Goal: Find specific page/section: Locate a particular part of the current website

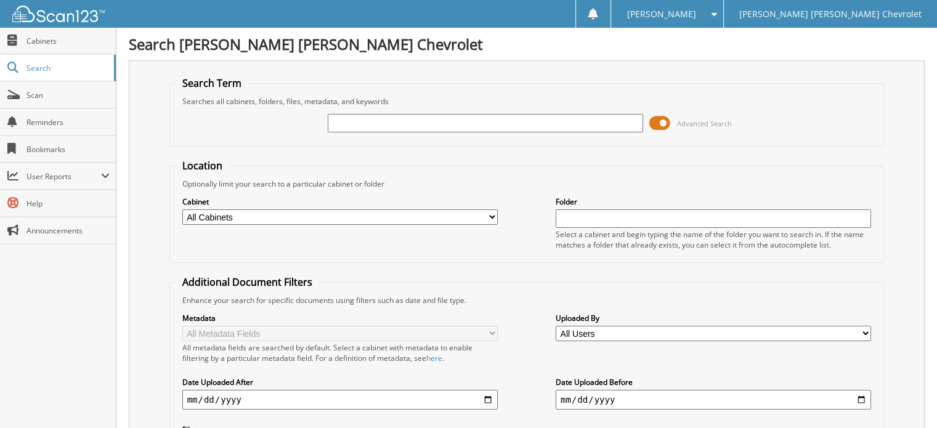
click at [404, 121] on input "text" at bounding box center [485, 123] width 315 height 18
type input "16257"
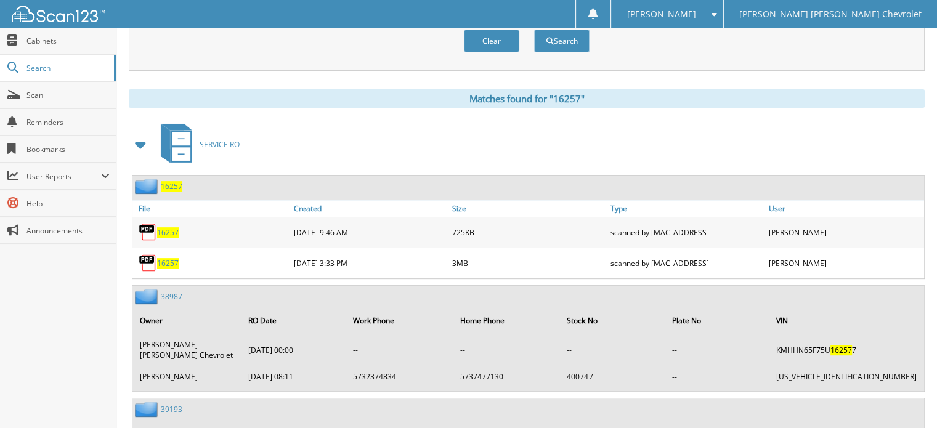
scroll to position [493, 0]
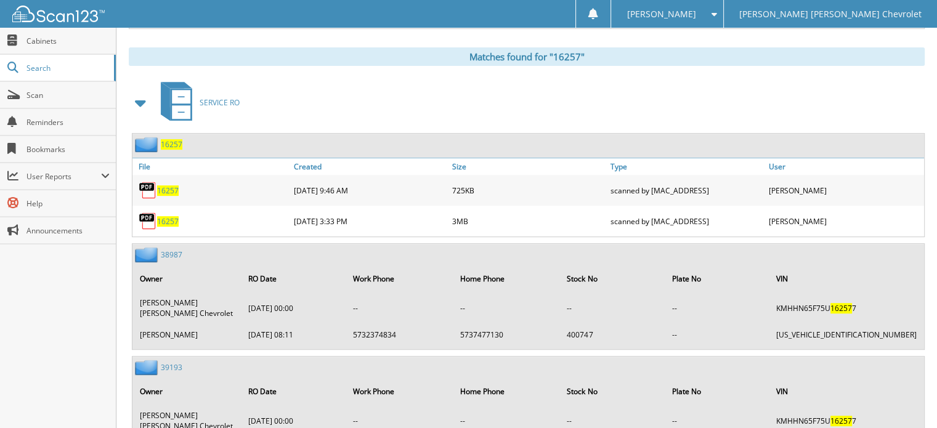
click at [171, 216] on span "16257" at bounding box center [168, 221] width 22 height 10
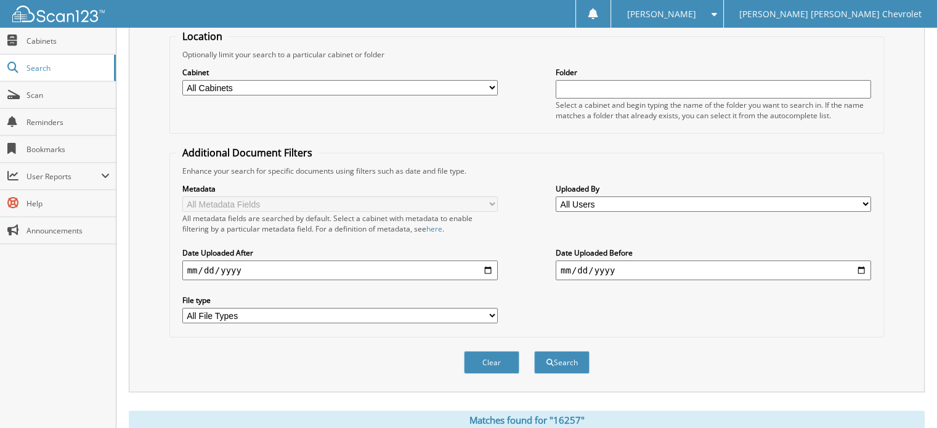
scroll to position [0, 0]
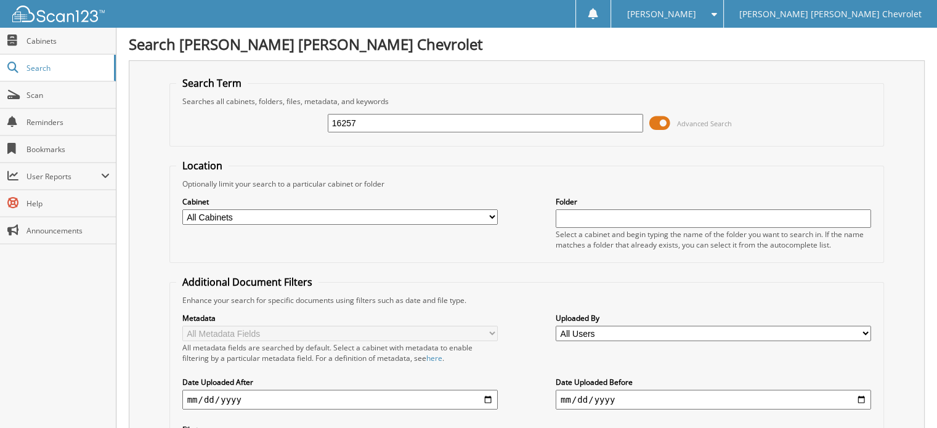
click at [406, 123] on input "16257" at bounding box center [485, 123] width 315 height 18
type input "1"
type input "16407"
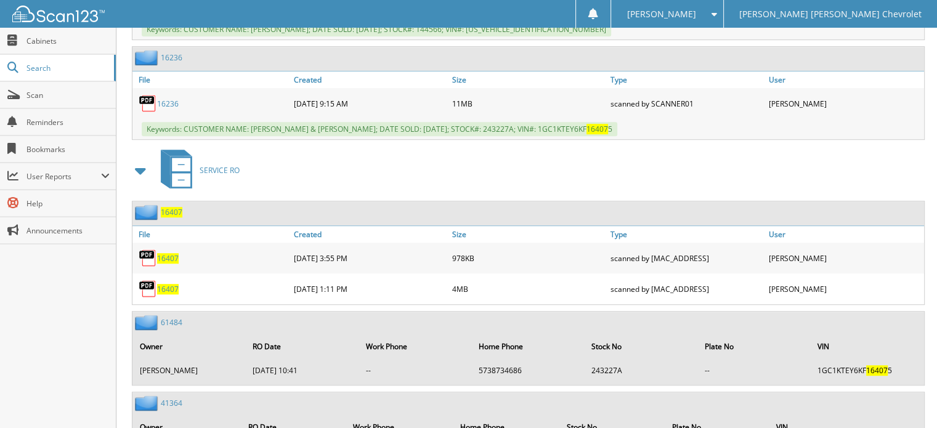
scroll to position [801, 0]
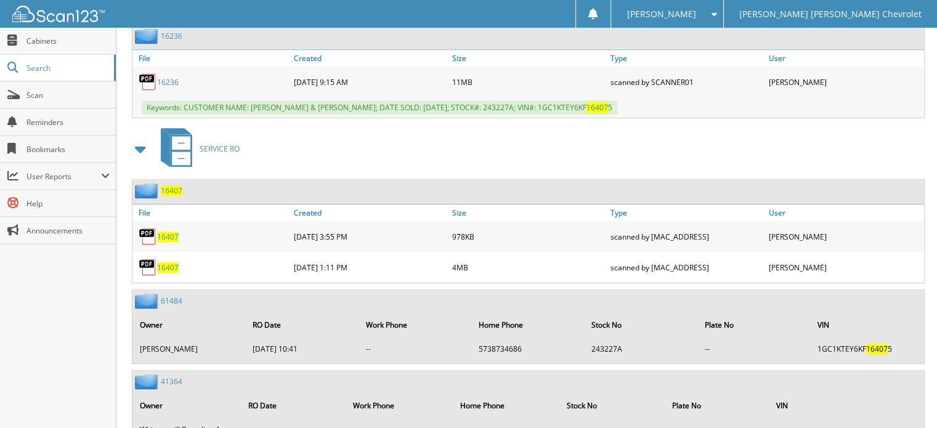
click at [170, 262] on span "16407" at bounding box center [168, 267] width 22 height 10
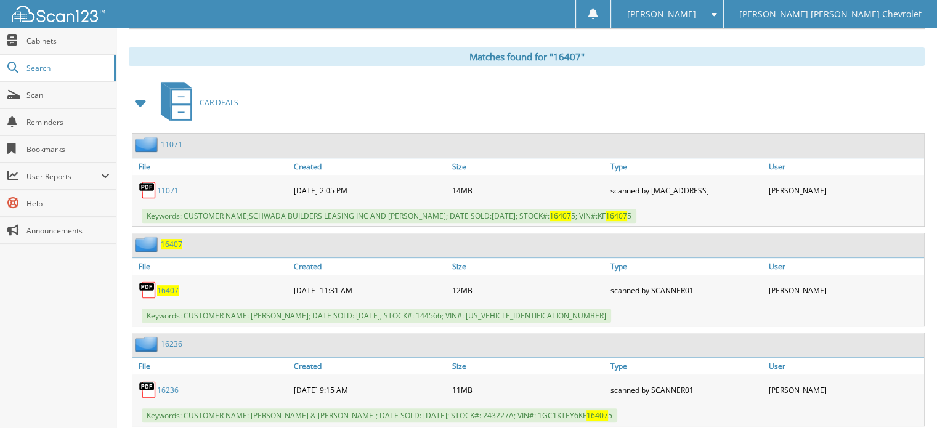
click at [42, 70] on span "Search" at bounding box center [66, 68] width 81 height 10
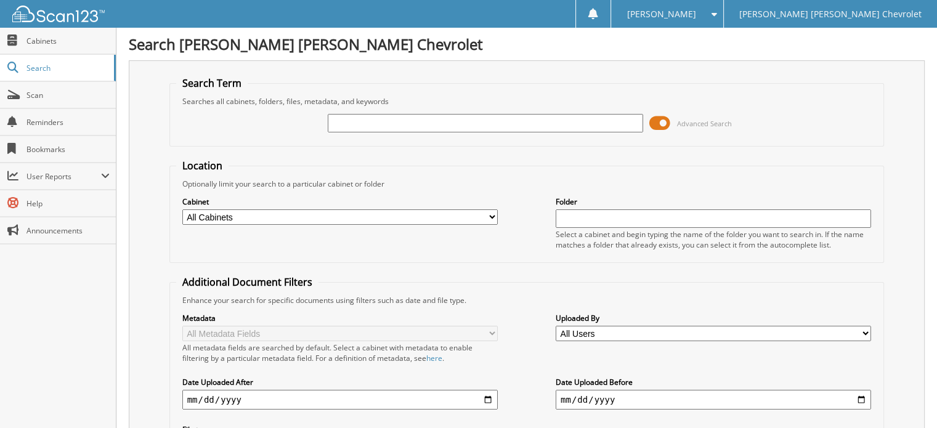
click at [403, 114] on input "text" at bounding box center [485, 123] width 315 height 18
type input "16732"
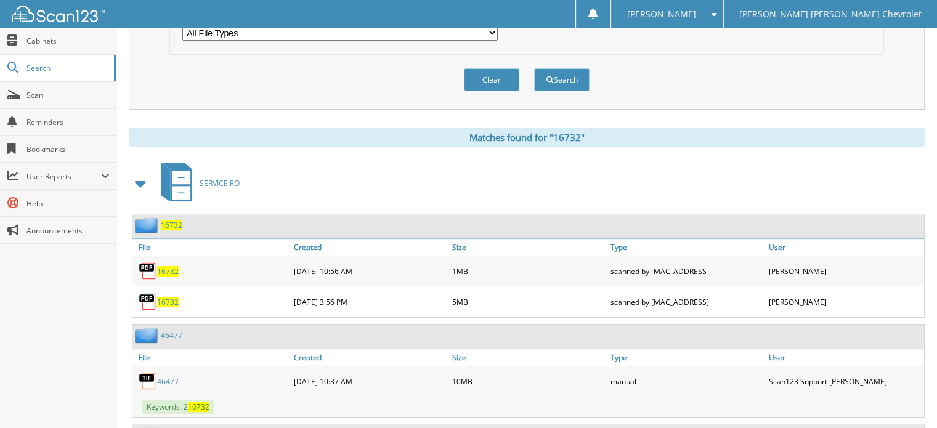
scroll to position [431, 0]
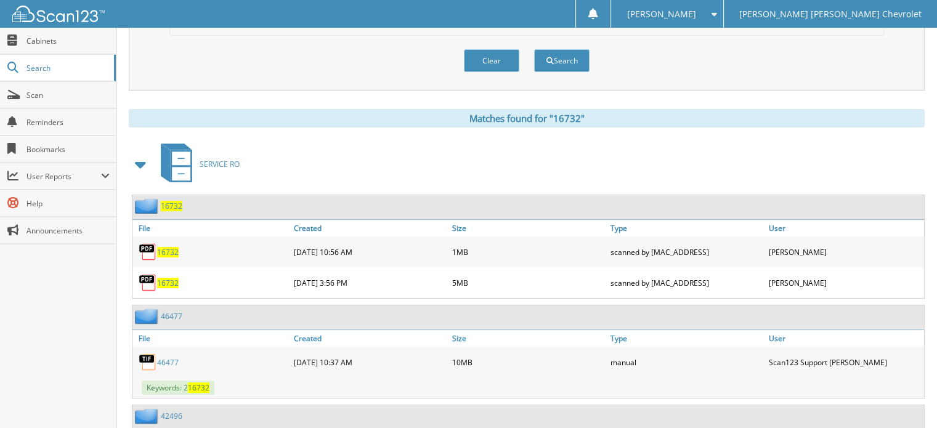
click at [166, 278] on span "16732" at bounding box center [168, 283] width 22 height 10
click at [50, 71] on span "Search" at bounding box center [66, 68] width 81 height 10
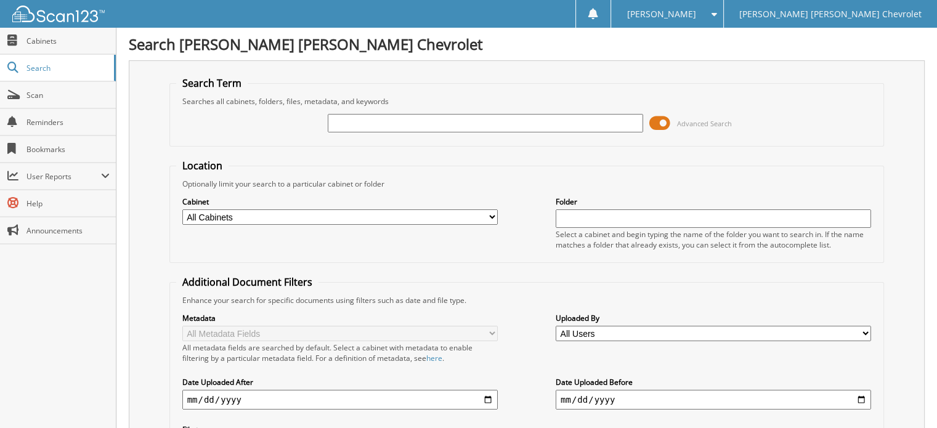
click at [396, 124] on input "text" at bounding box center [485, 123] width 315 height 18
type input "54684"
